Goal: Information Seeking & Learning: Stay updated

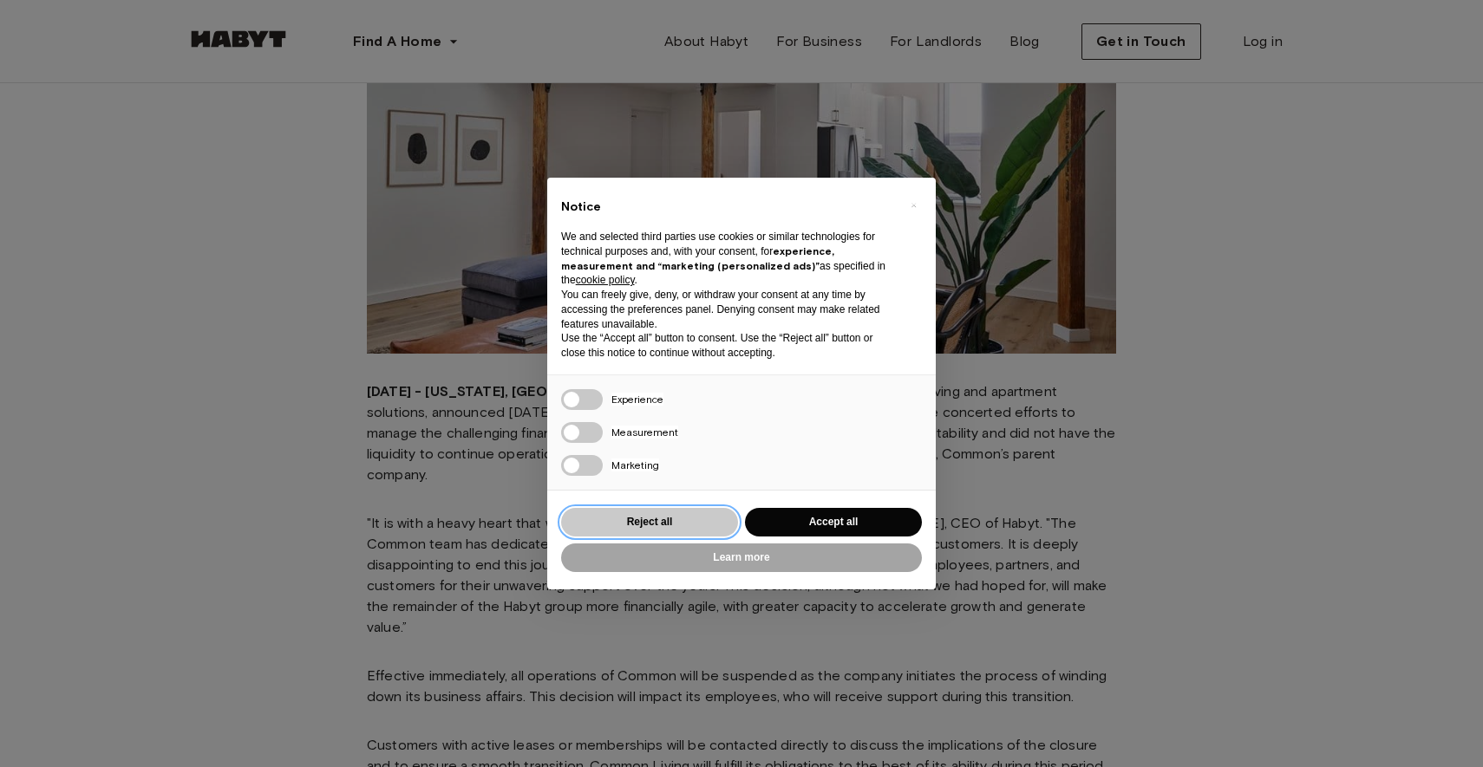
click at [690, 517] on button "Reject all" at bounding box center [649, 522] width 177 height 29
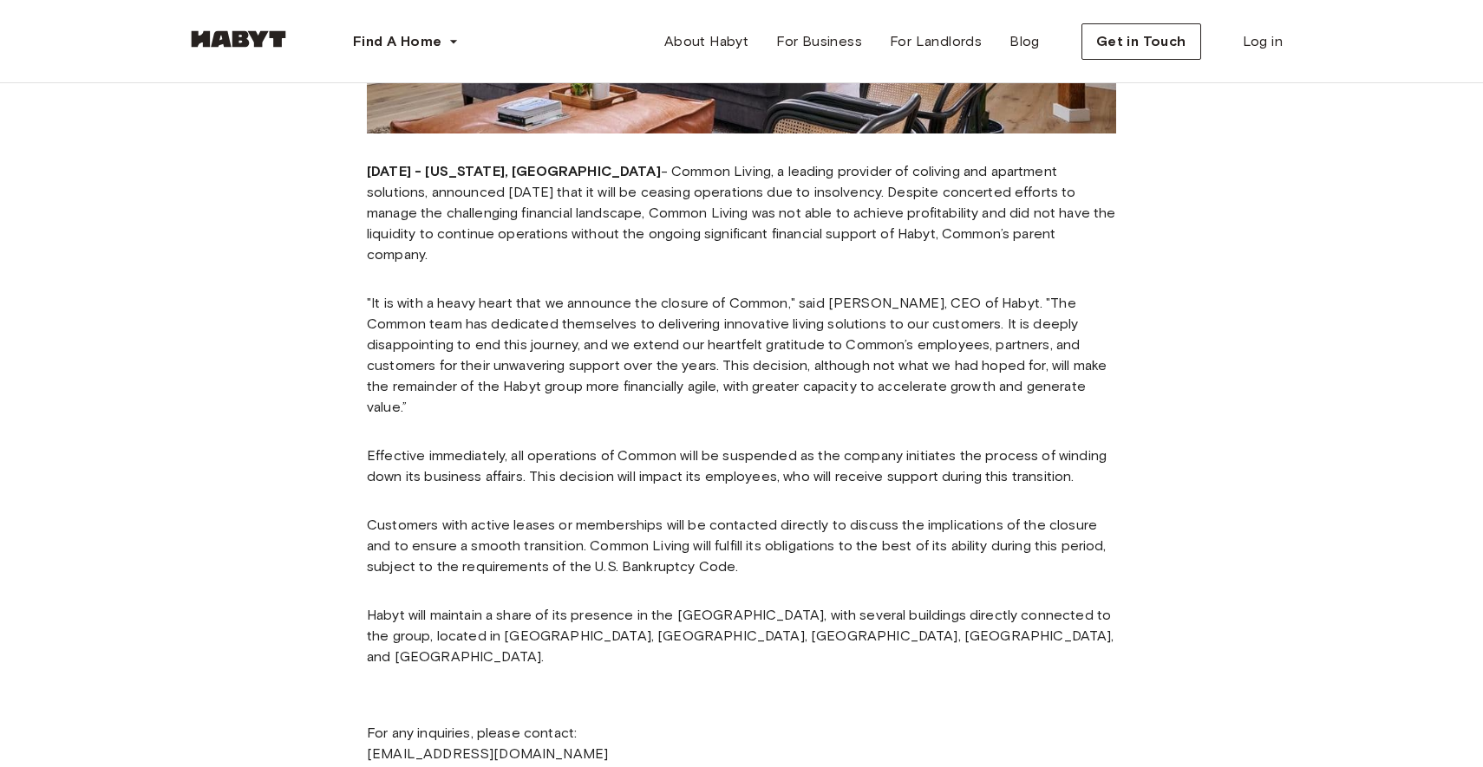
scroll to position [475, 0]
click at [986, 292] on p ""It is with a heavy heart that we announce the closure of Common," said Luca Bo…" at bounding box center [741, 354] width 749 height 125
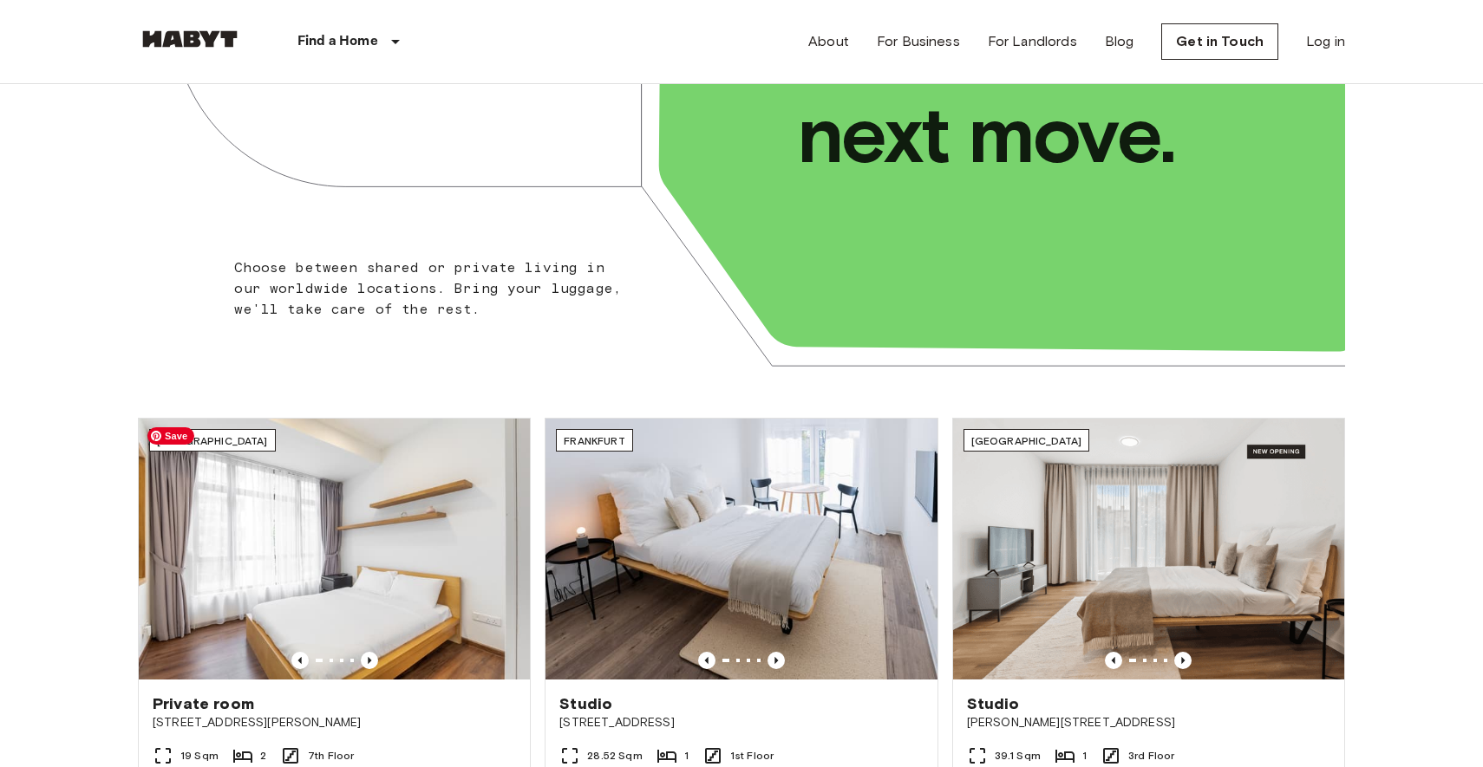
scroll to position [476, 0]
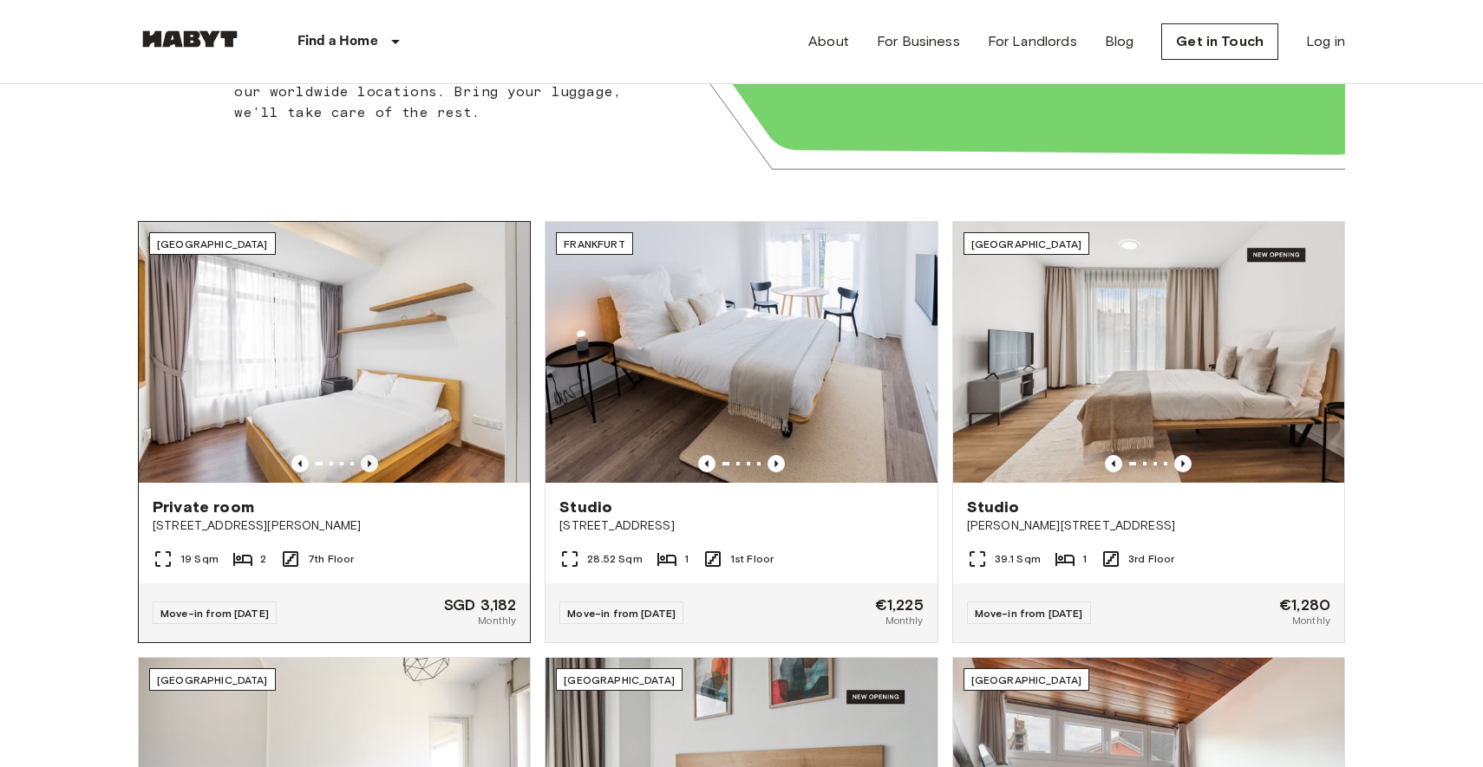
click at [370, 464] on icon "Previous image" at bounding box center [369, 463] width 17 height 17
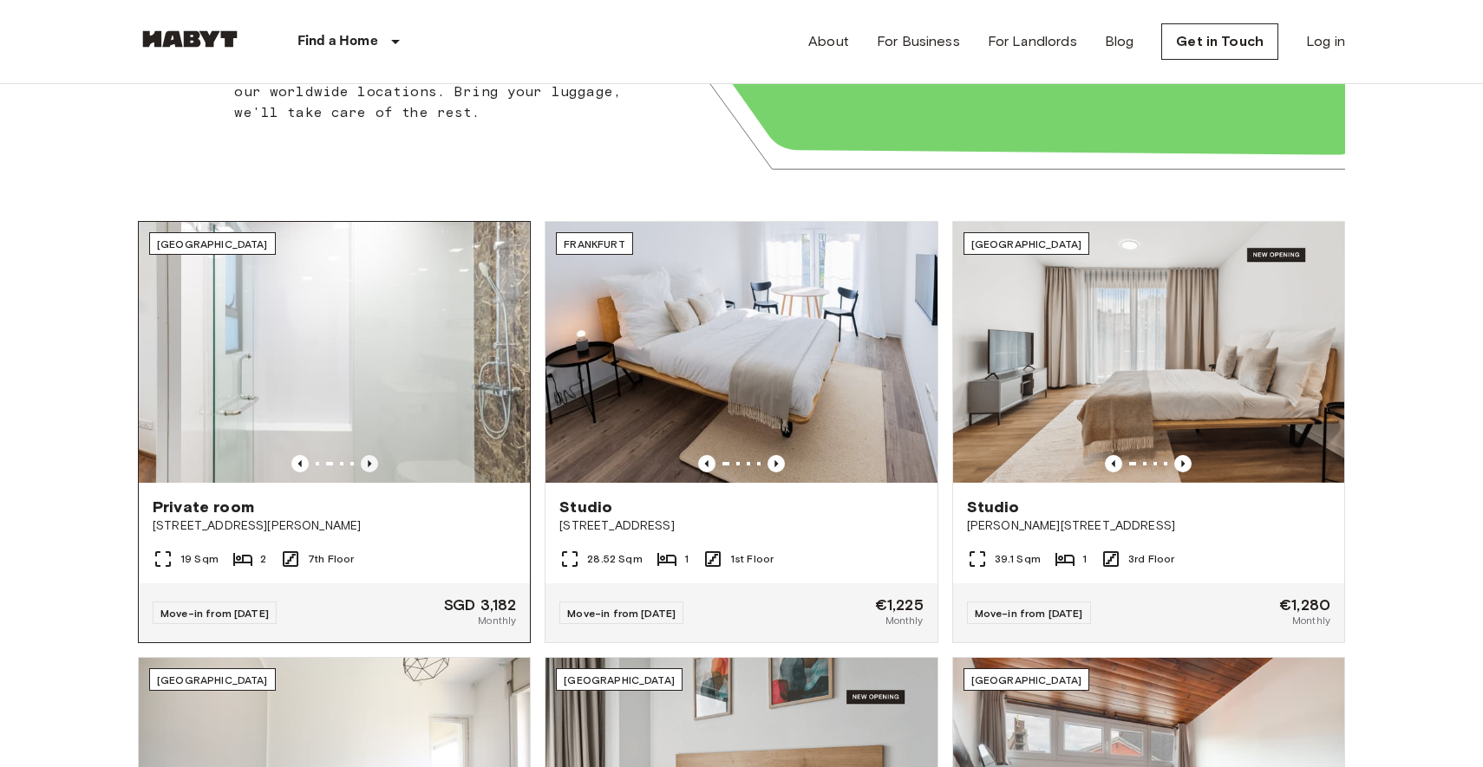
click at [370, 464] on icon "Previous image" at bounding box center [369, 463] width 17 height 17
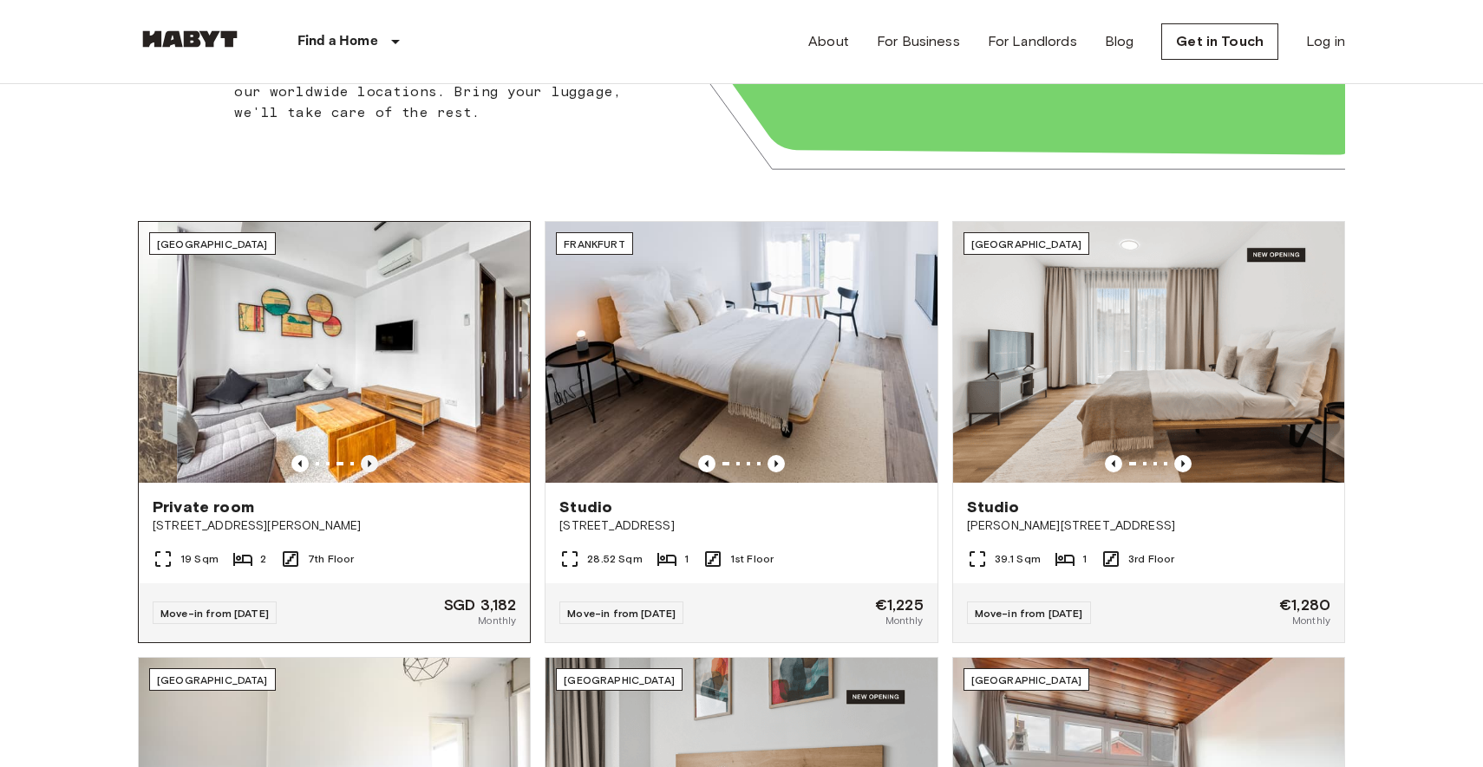
click at [369, 463] on icon "Previous image" at bounding box center [369, 463] width 3 height 7
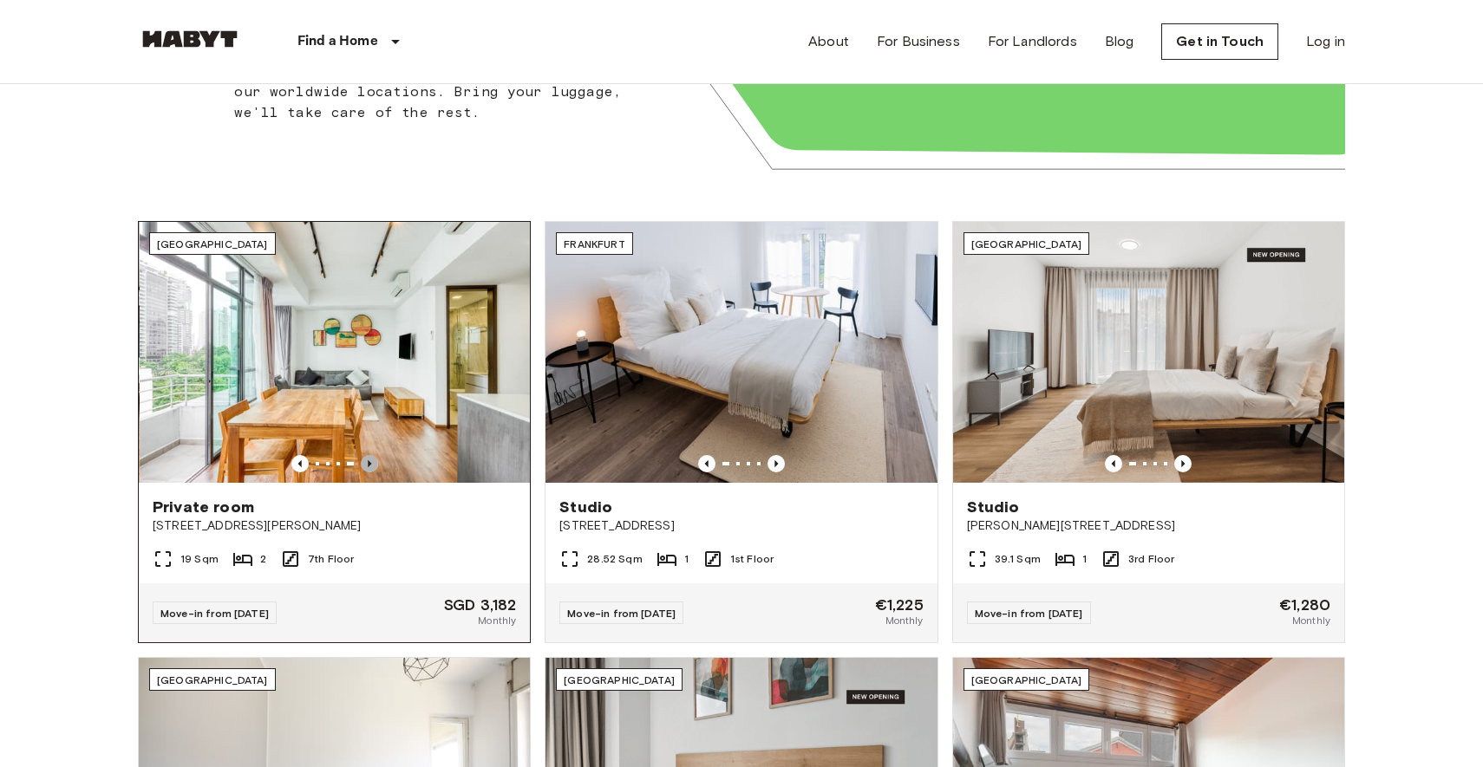
click at [369, 463] on icon "Previous image" at bounding box center [369, 463] width 3 height 7
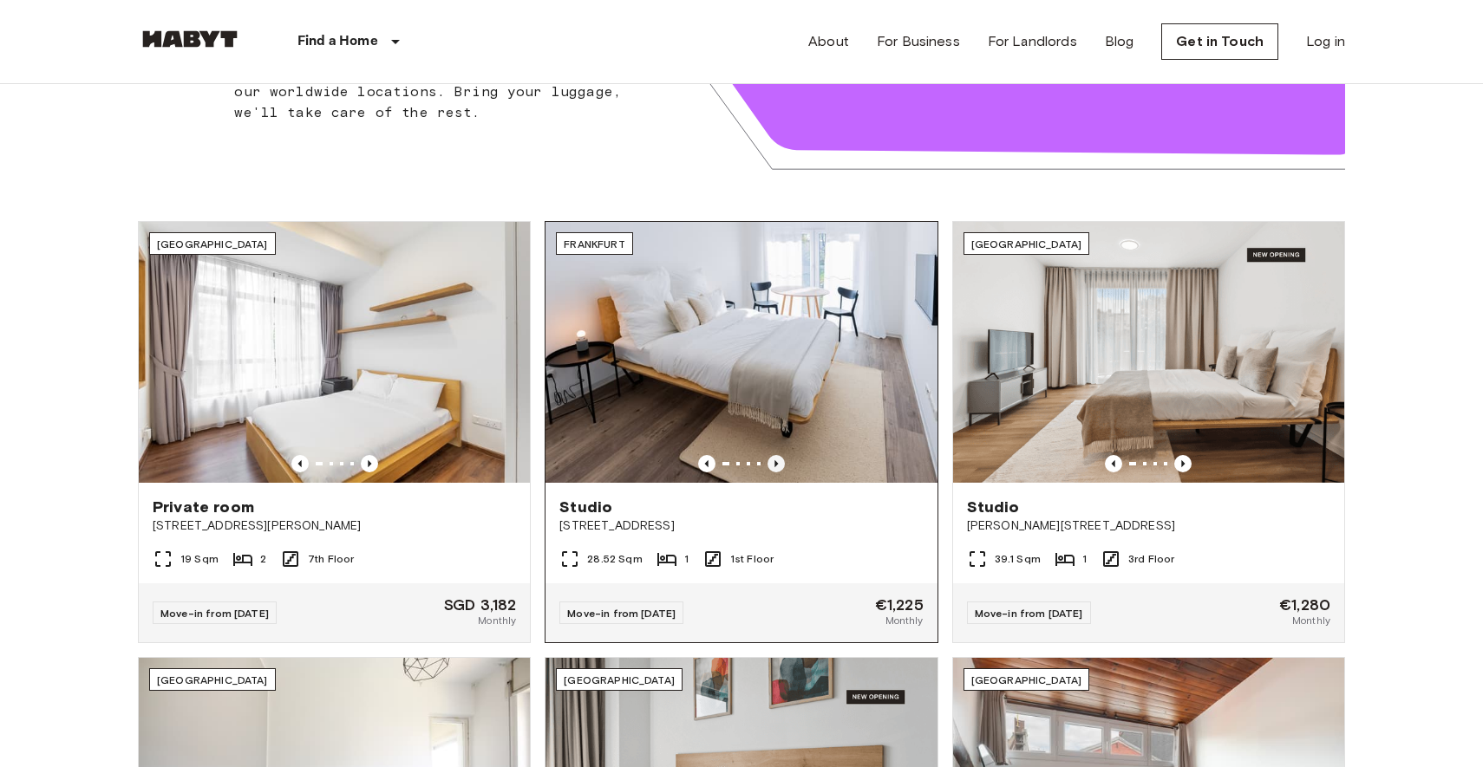
click at [768, 464] on icon "Previous image" at bounding box center [775, 463] width 17 height 17
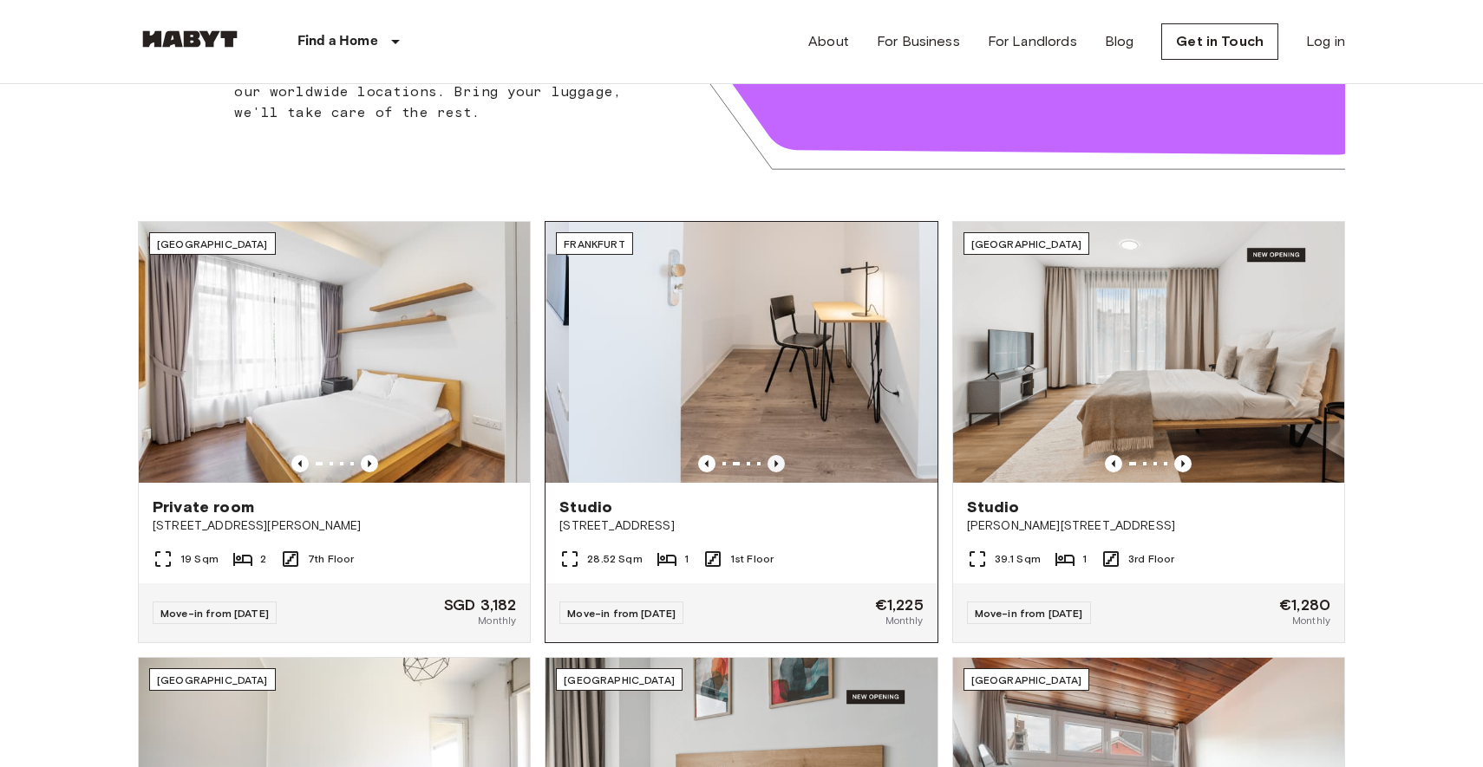
click at [768, 464] on icon "Previous image" at bounding box center [775, 463] width 17 height 17
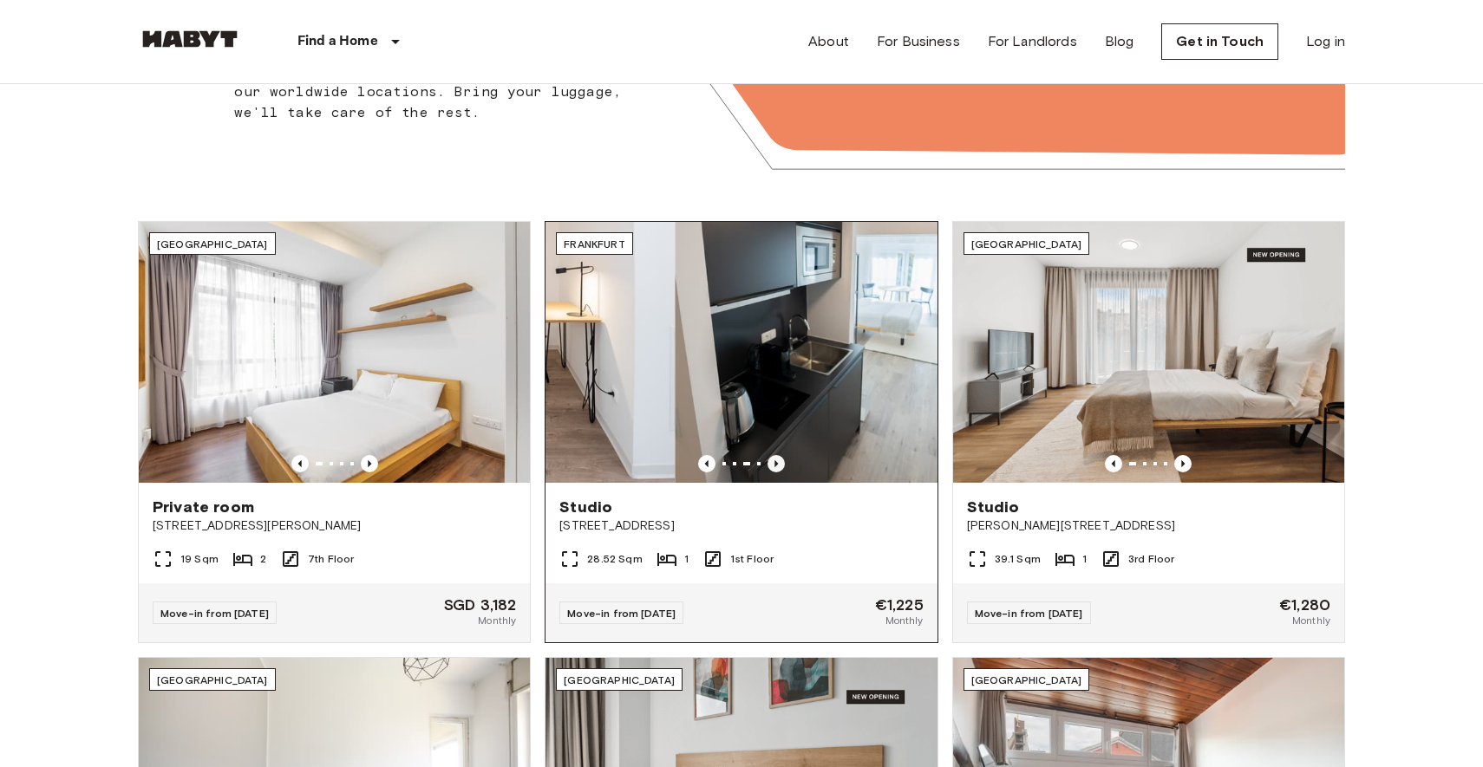
click at [779, 467] on icon "Previous image" at bounding box center [775, 463] width 17 height 17
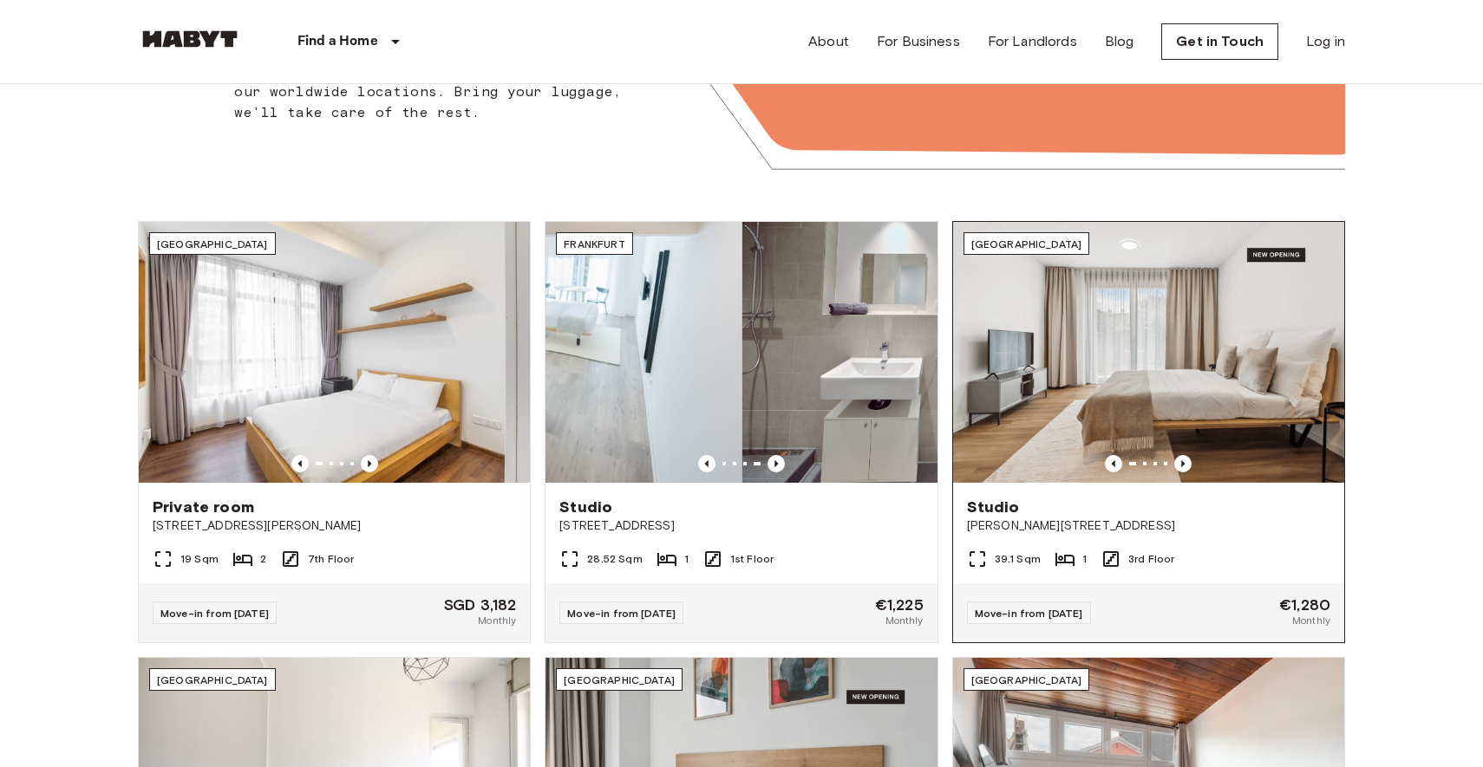
scroll to position [522, 0]
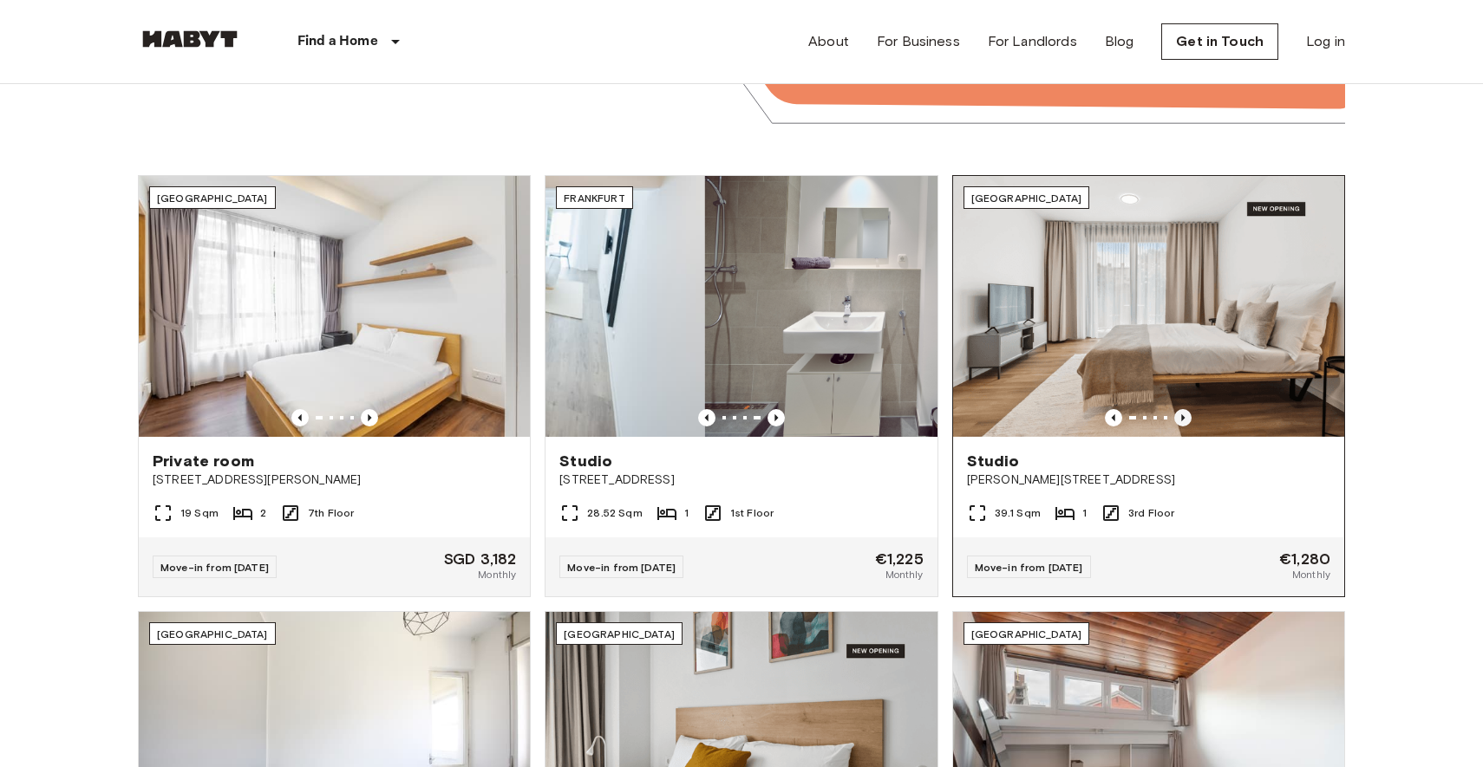
click at [1185, 414] on icon "Previous image" at bounding box center [1182, 417] width 17 height 17
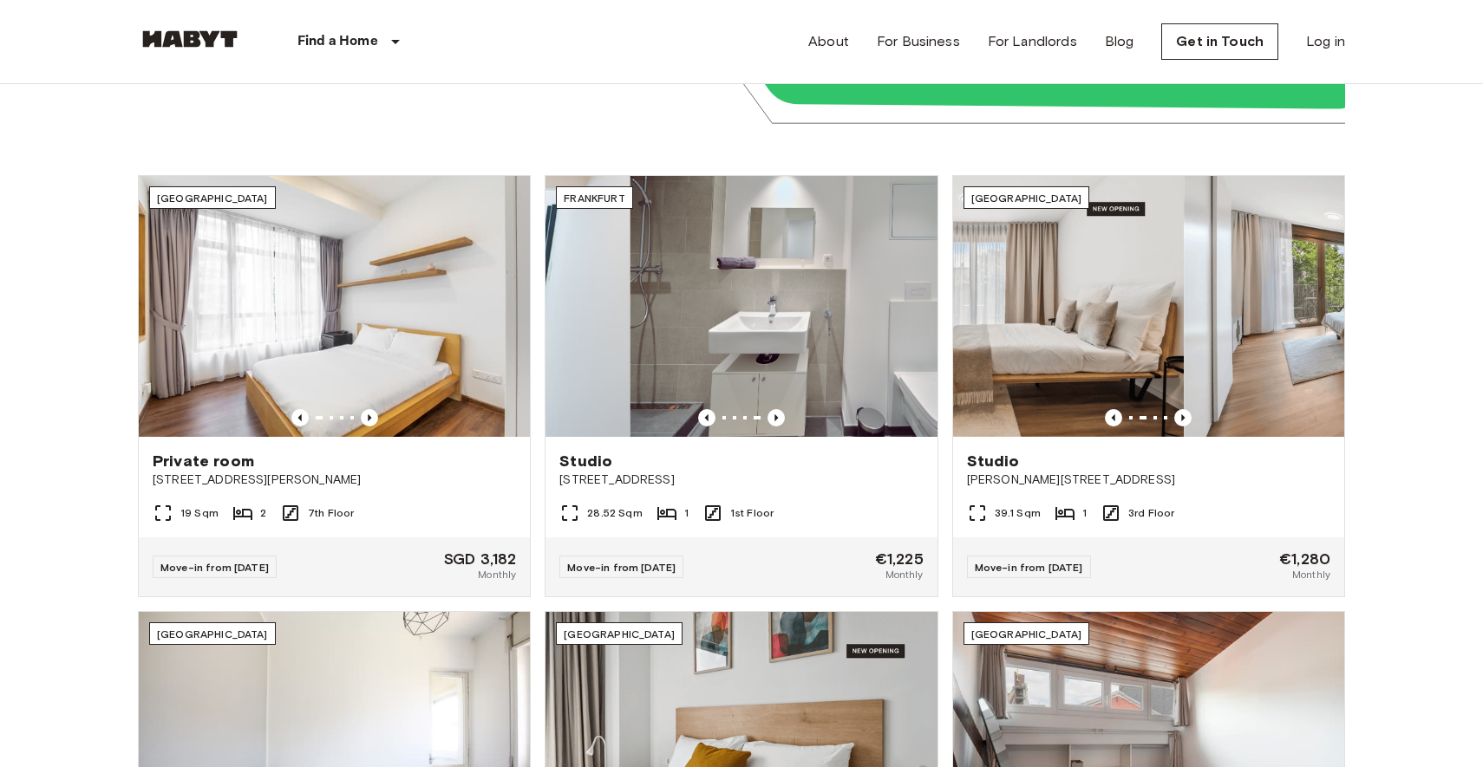
scroll to position [695, 0]
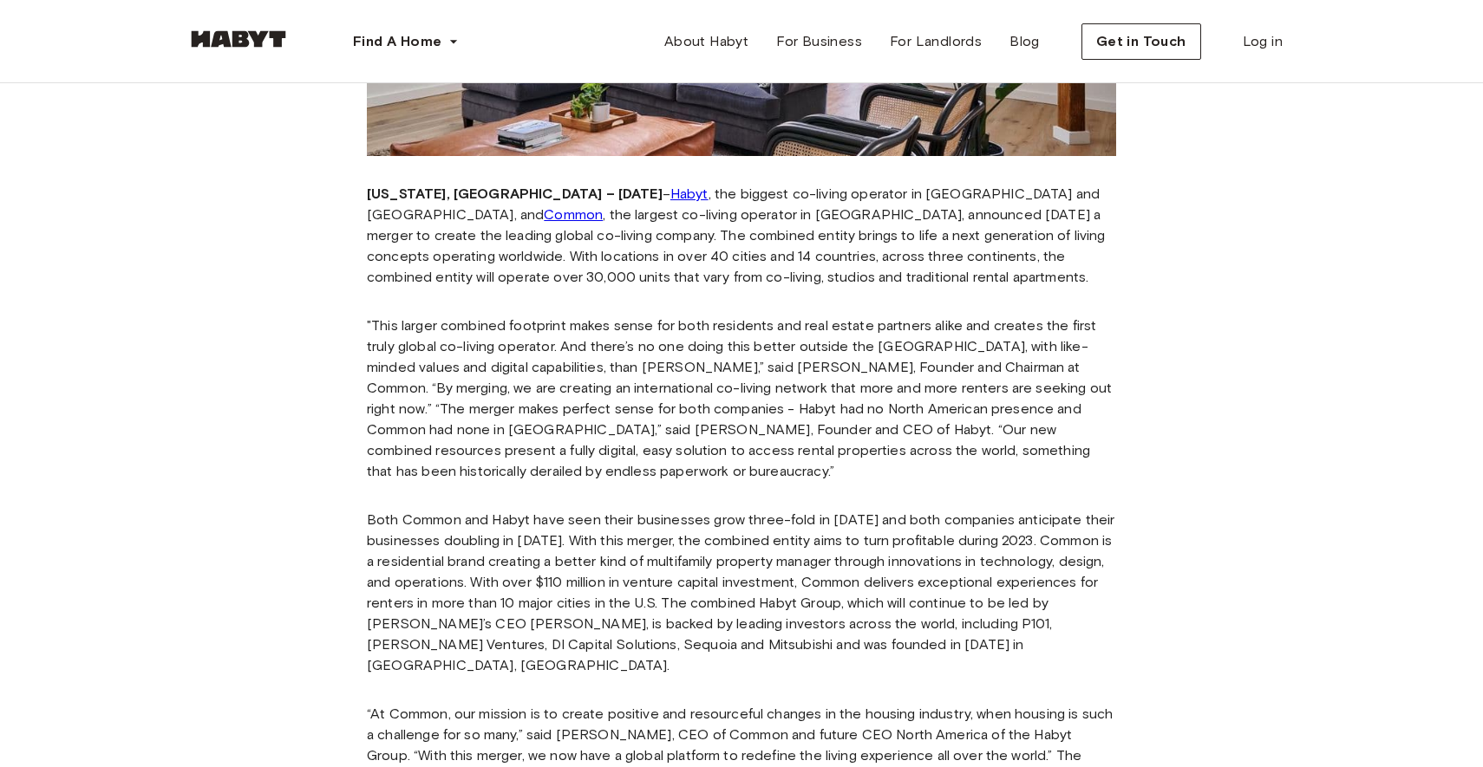
scroll to position [457, 0]
